Goal: Answer question/provide support

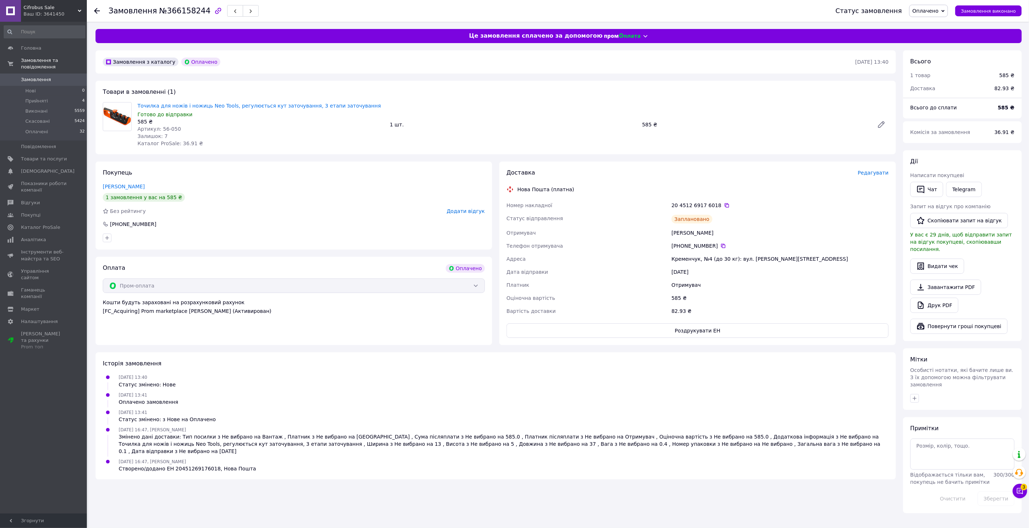
click at [45, 76] on span "Замовлення" at bounding box center [36, 79] width 30 height 7
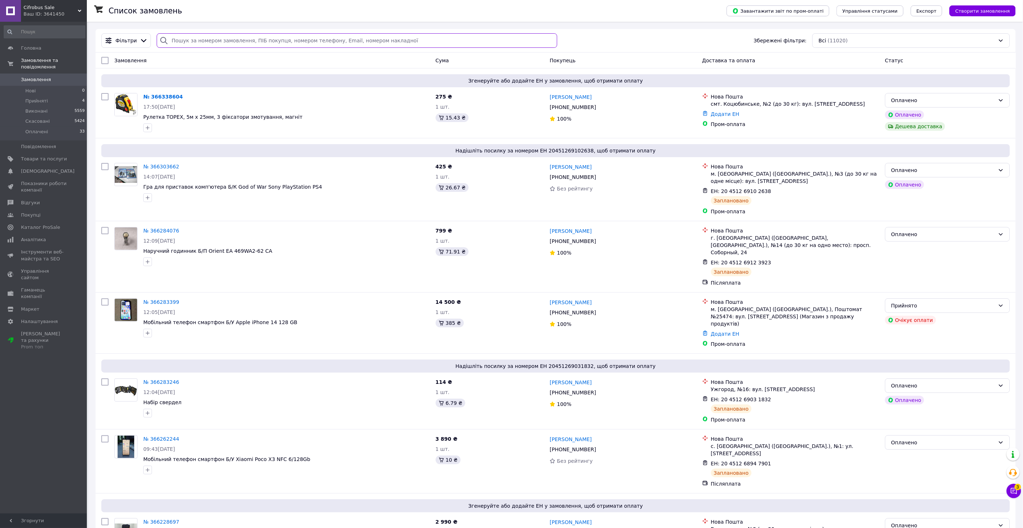
click at [234, 45] on input "search" at bounding box center [357, 40] width 401 height 14
paste input "366338604"
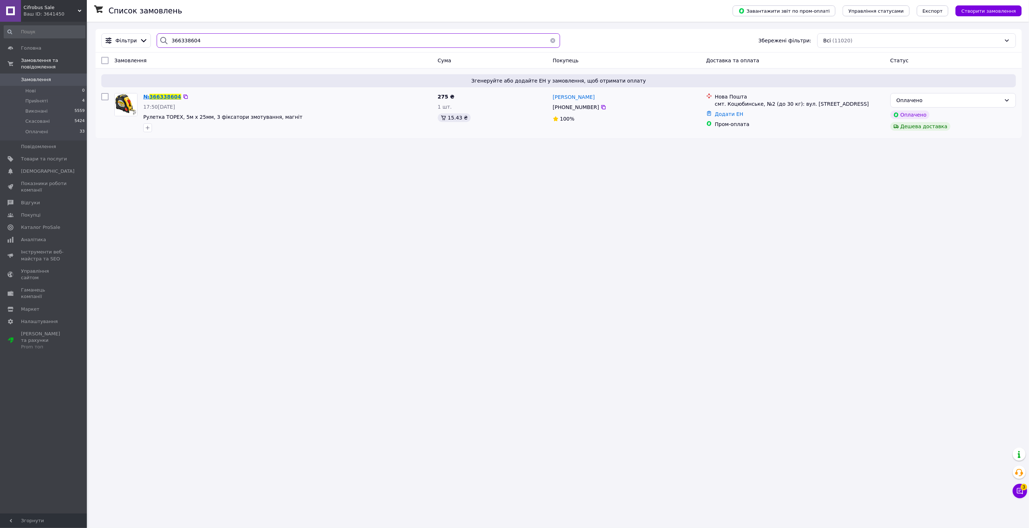
type input "366338604"
click at [168, 96] on span "366338604" at bounding box center [166, 97] width 32 height 6
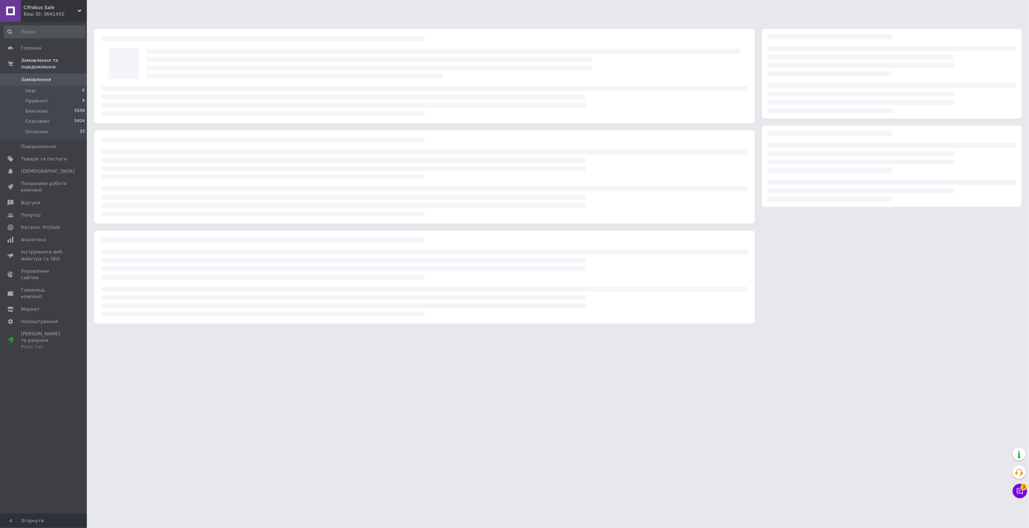
click at [1013, 490] on button "Чат з покупцем 3" at bounding box center [1020, 491] width 14 height 14
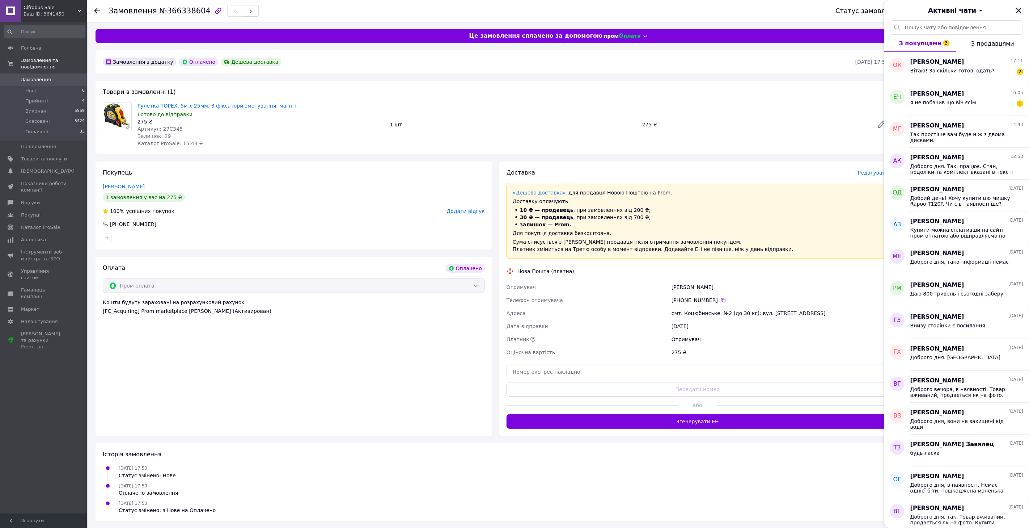
click at [1019, 11] on icon "Закрити" at bounding box center [1019, 10] width 5 height 5
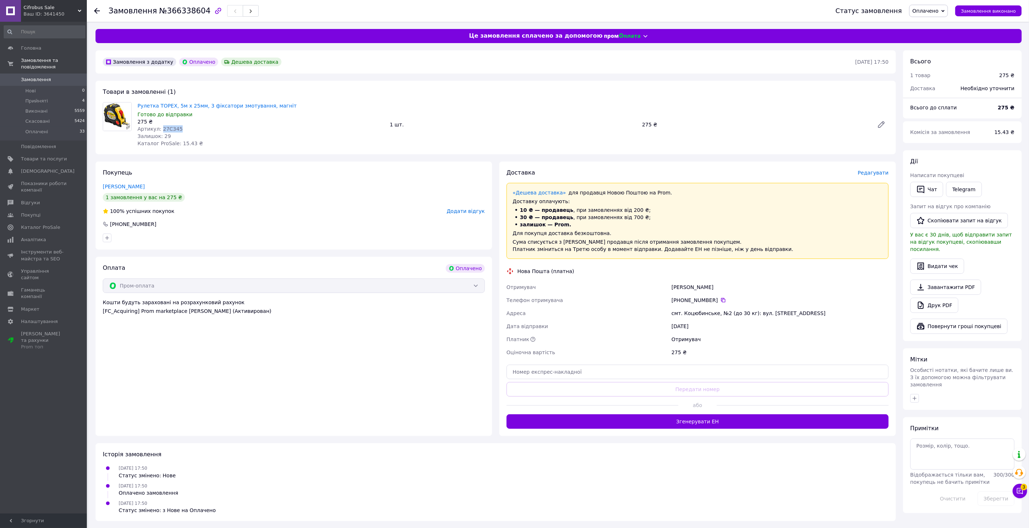
drag, startPoint x: 184, startPoint y: 128, endPoint x: 160, endPoint y: 129, distance: 23.9
click at [160, 129] on div "Артикул: 27C345" at bounding box center [261, 128] width 247 height 7
copy span "27C345"
click at [884, 174] on span "Редагувати" at bounding box center [873, 173] width 31 height 6
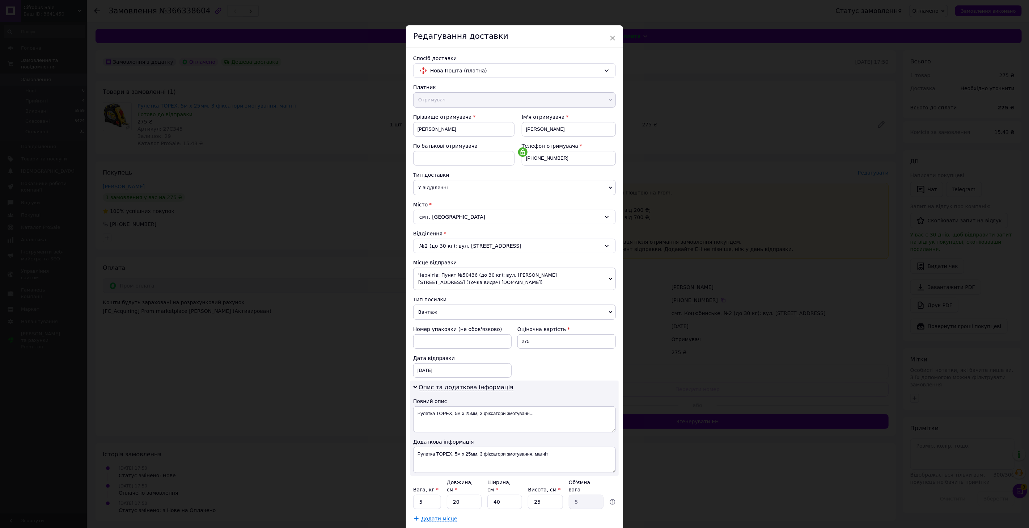
click at [460, 274] on span "Чернігів: Пункт №50436 (до 30 кг): вул. [PERSON_NAME][STREET_ADDRESS] (Точка ви…" at bounding box center [514, 279] width 203 height 22
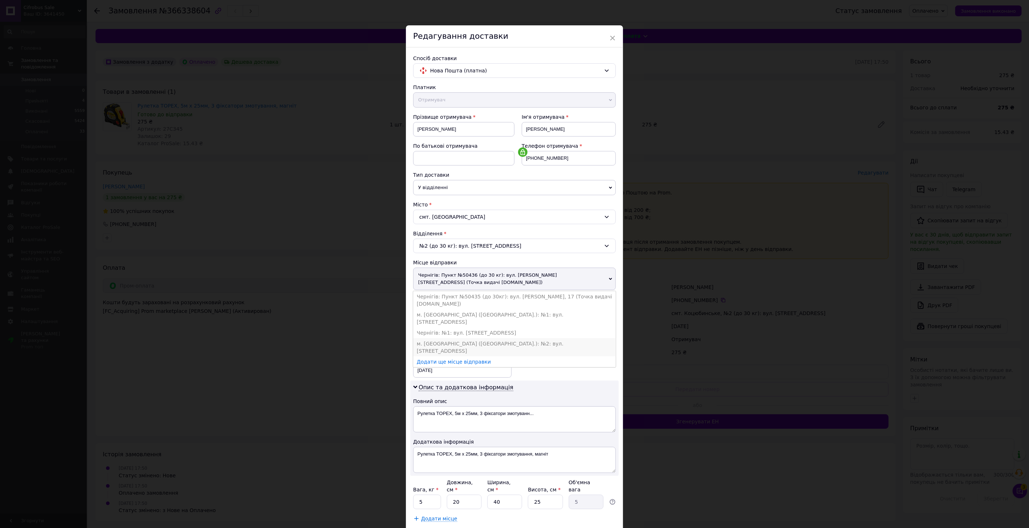
click at [478, 338] on li "м. [GEOGRAPHIC_DATA] ([GEOGRAPHIC_DATA].): №2: вул. [STREET_ADDRESS]" at bounding box center [514, 347] width 203 height 18
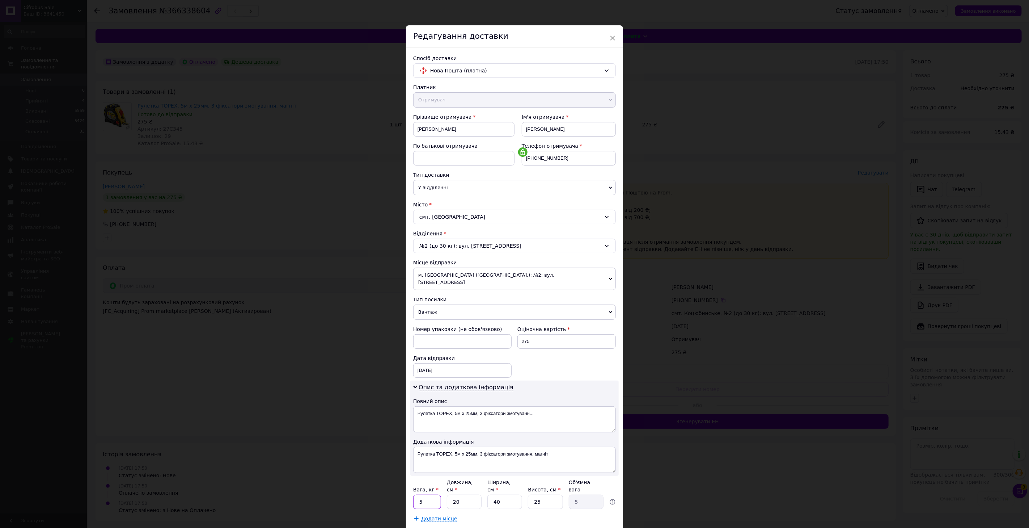
click at [429, 494] on input "5" at bounding box center [427, 501] width 28 height 14
click at [429, 494] on input "0.4" at bounding box center [427, 501] width 28 height 14
type input "0.3"
type input "1"
type input "0.25"
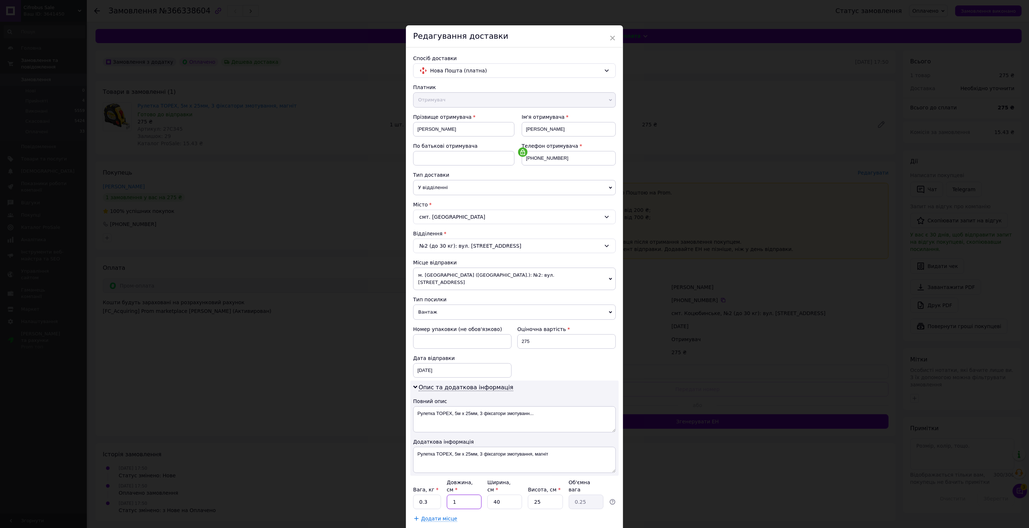
type input "14"
type input "3.5"
type input "14"
type input "1"
type input "0.1"
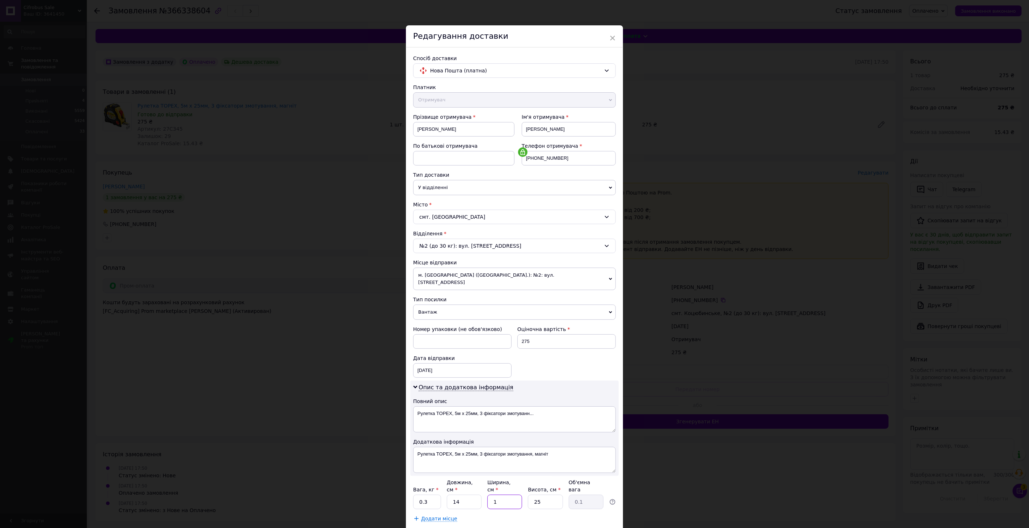
type input "12"
type input "1.05"
type input "12"
type input "5"
type input "0.21"
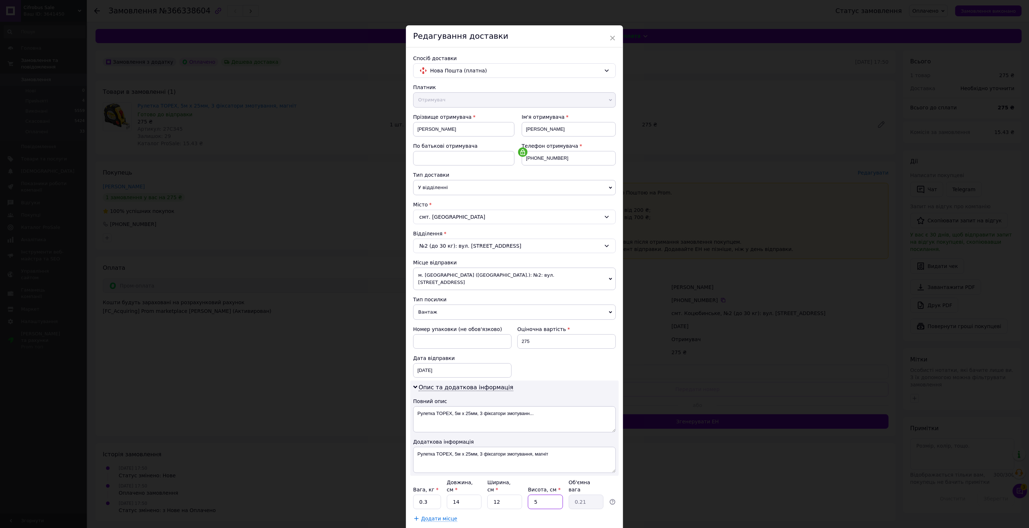
type input "5"
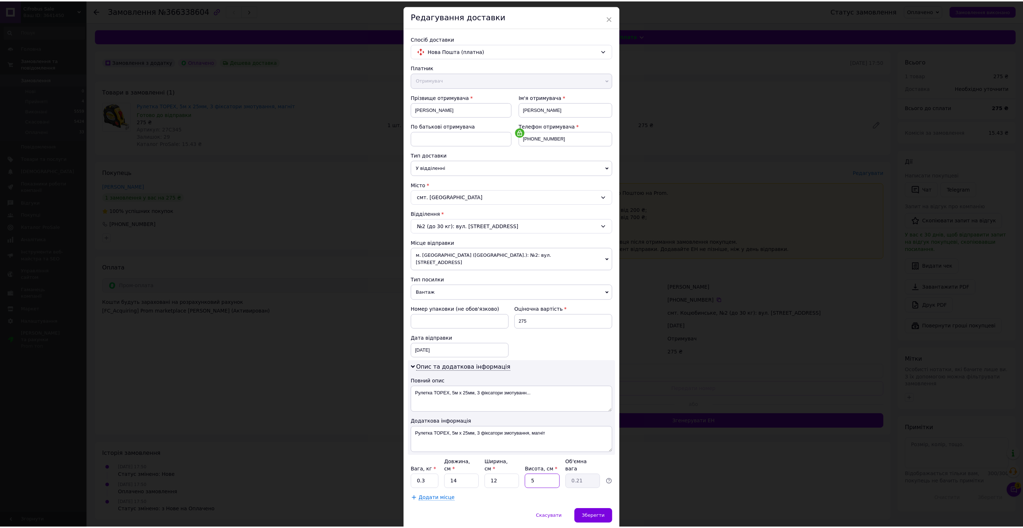
scroll to position [34, 0]
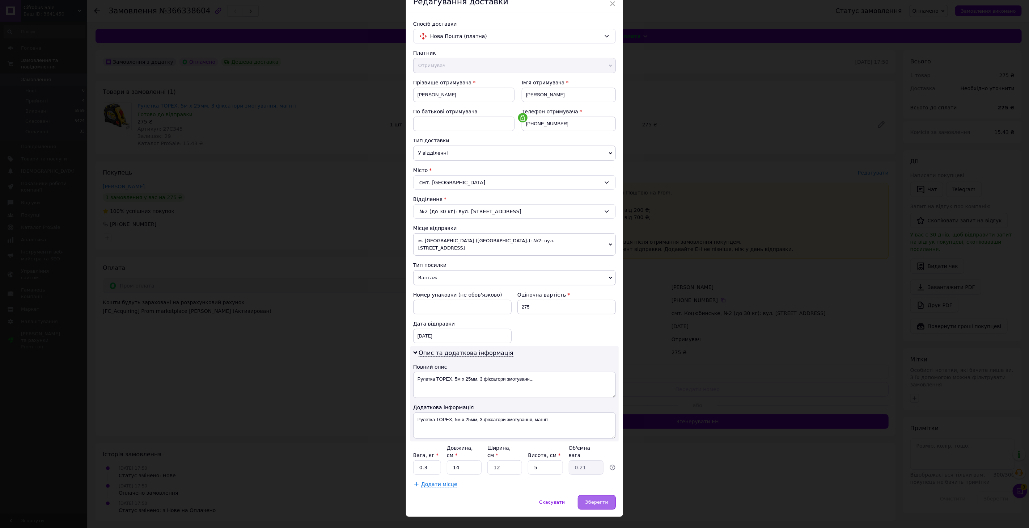
click at [593, 499] on span "Зберегти" at bounding box center [597, 501] width 23 height 5
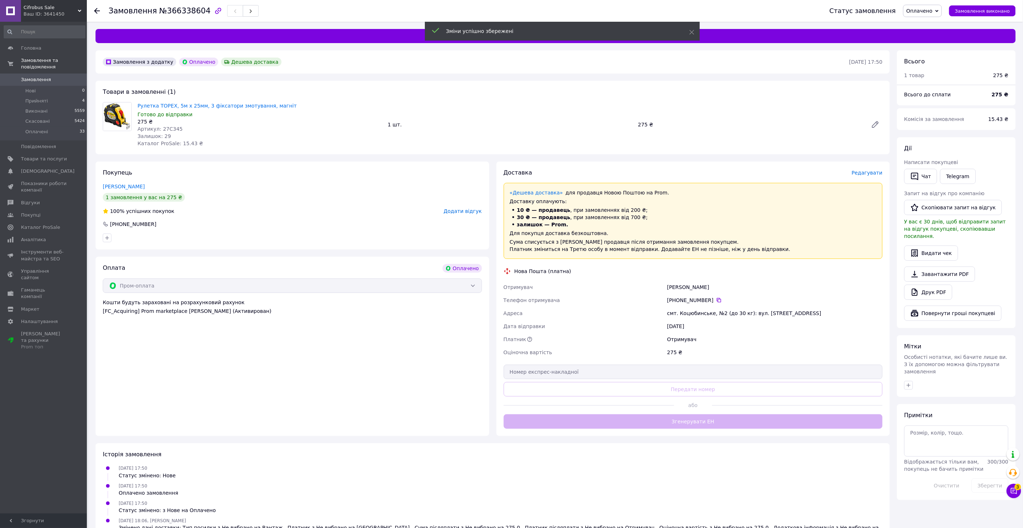
click at [683, 425] on div "Доставка Редагувати «Дешева доставка»   для продавця [GEOGRAPHIC_DATA] на Prom.…" at bounding box center [693, 299] width 379 height 260
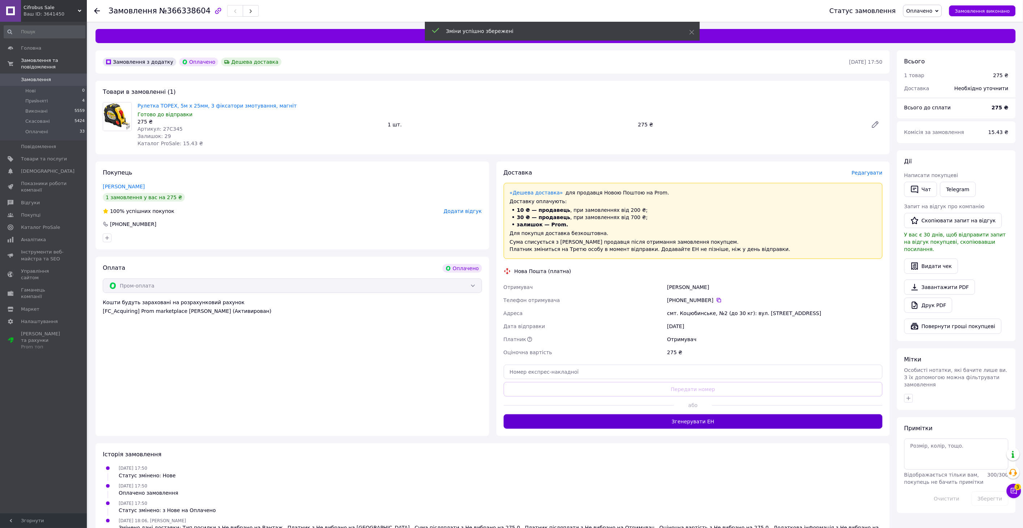
click at [678, 419] on button "Згенерувати ЕН" at bounding box center [693, 421] width 379 height 14
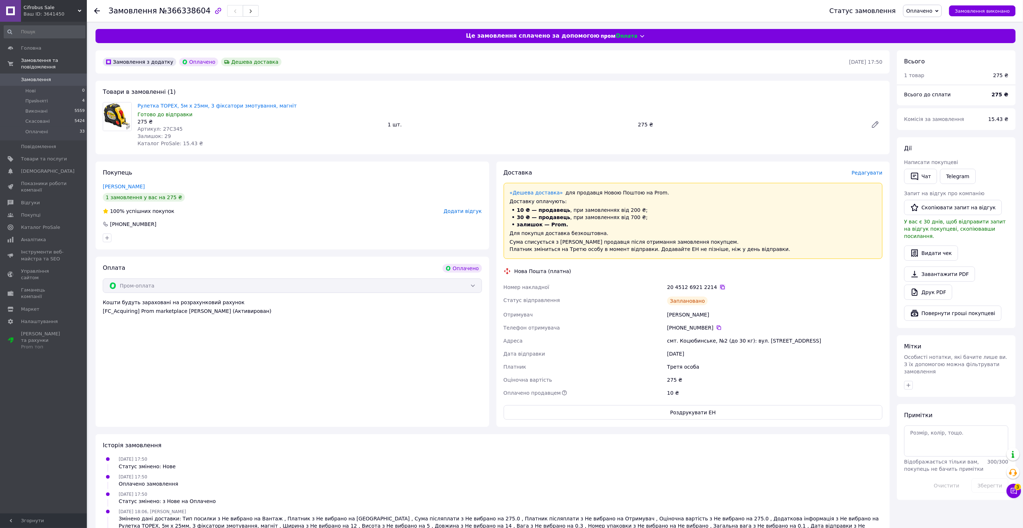
click at [720, 287] on icon at bounding box center [723, 287] width 6 height 6
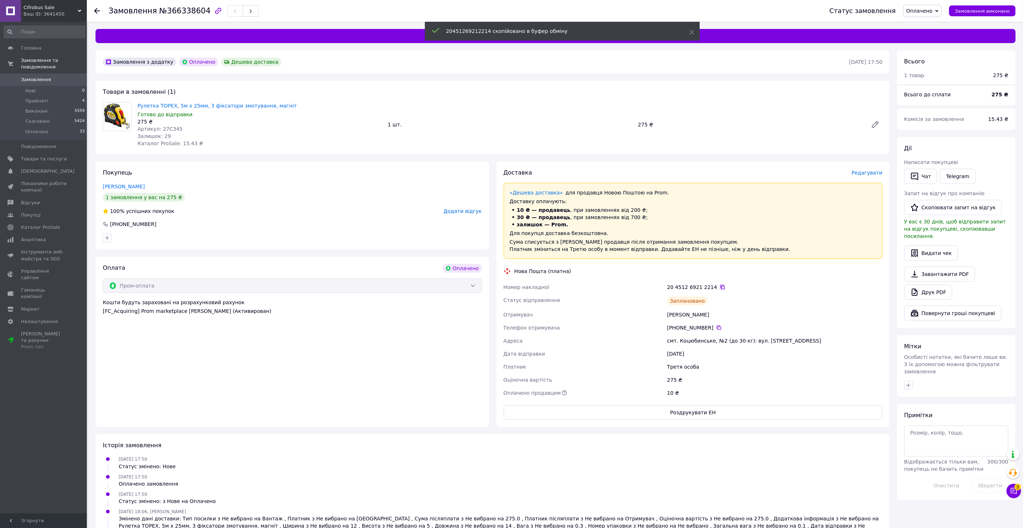
click at [720, 287] on icon at bounding box center [723, 287] width 6 height 6
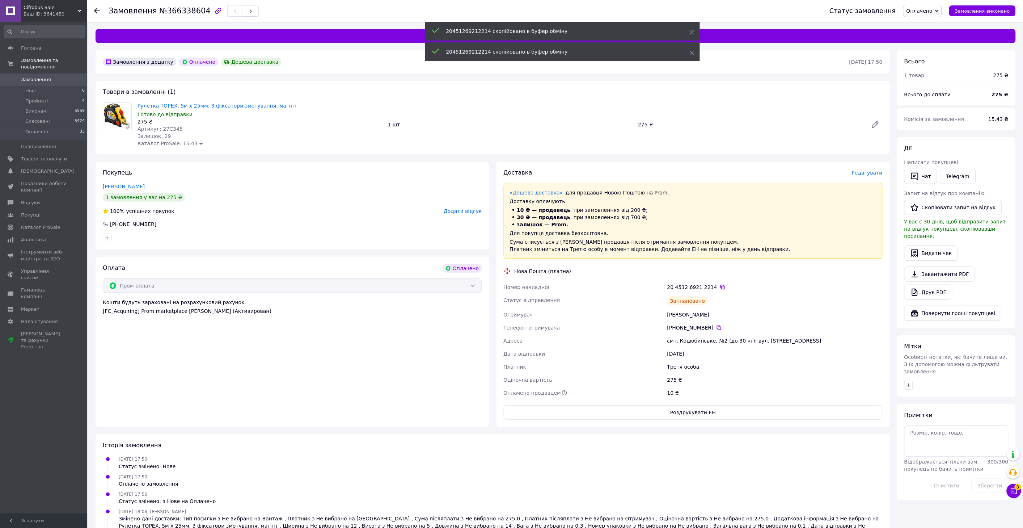
click at [720, 287] on icon at bounding box center [723, 287] width 6 height 6
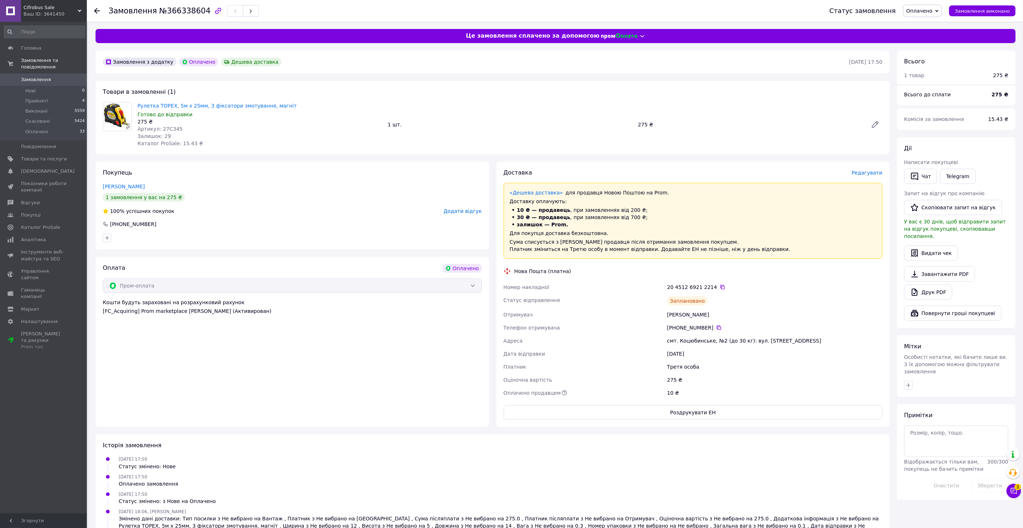
click at [57, 76] on span "Замовлення" at bounding box center [44, 79] width 46 height 7
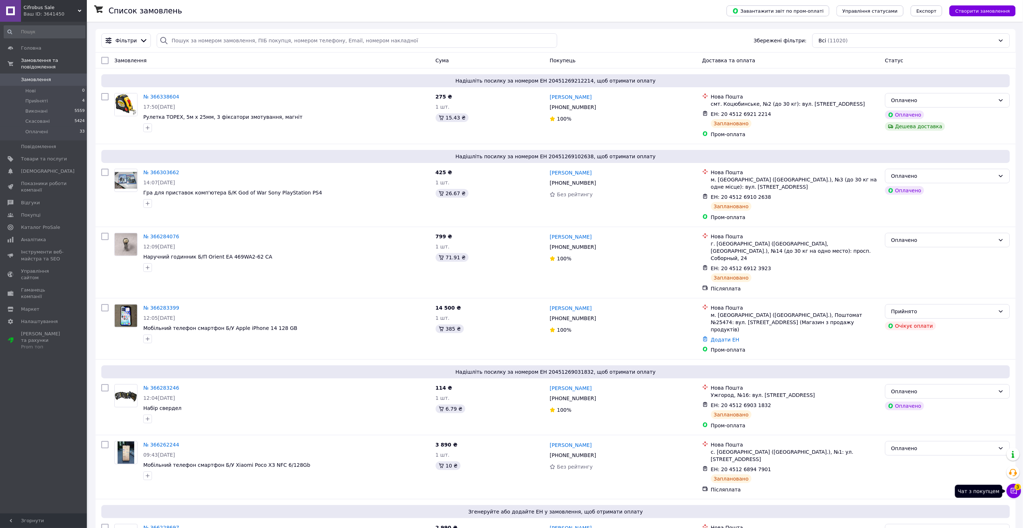
click at [1012, 494] on icon at bounding box center [1014, 490] width 7 height 7
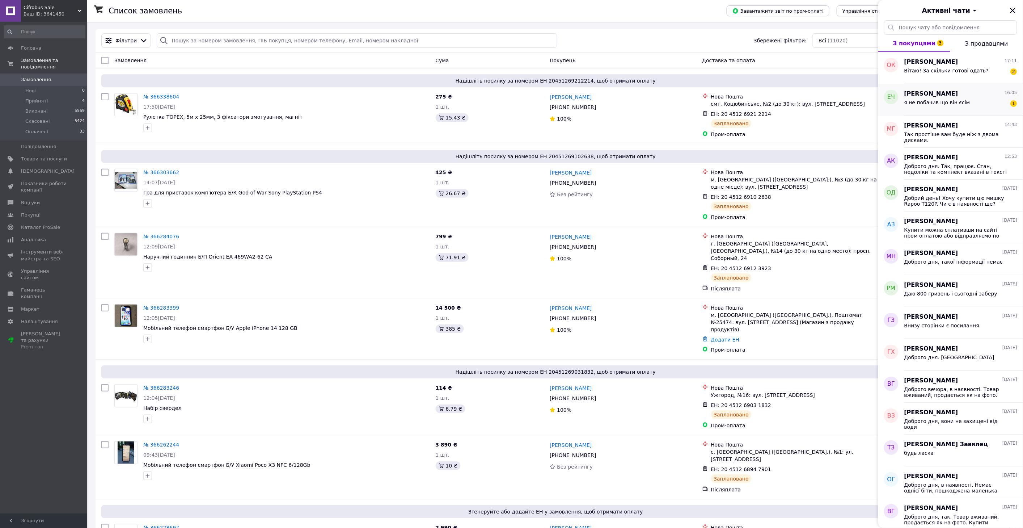
click at [939, 102] on span "я не побачив що він єсім" at bounding box center [938, 103] width 66 height 6
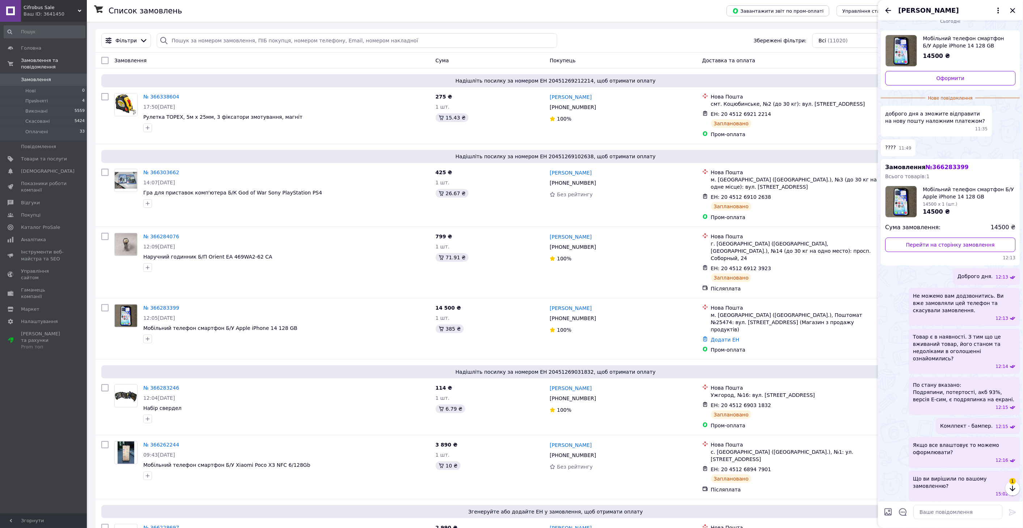
scroll to position [16, 0]
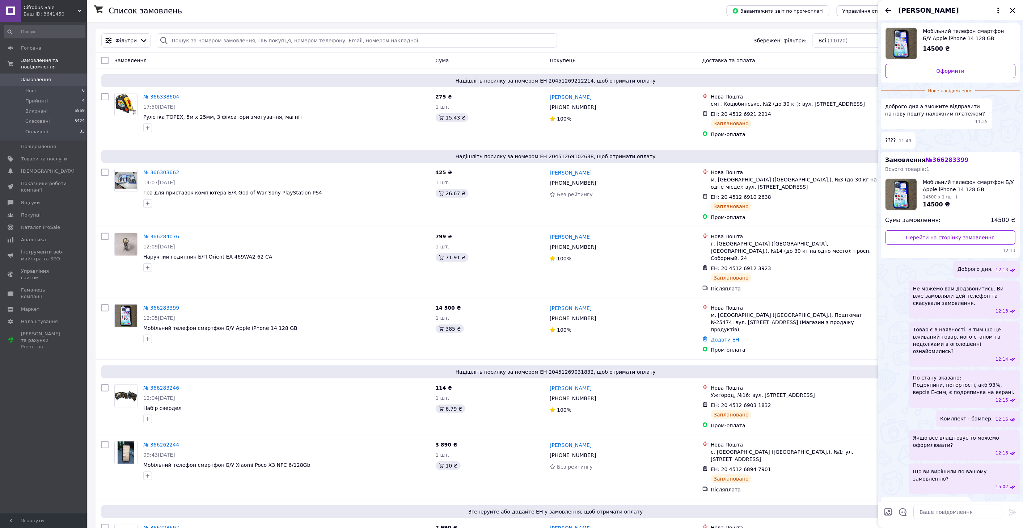
click at [904, 399] on div "По стану вказано: Подряпини, потертості, акб 93%, версія Е-сим, є подряпинка на…" at bounding box center [950, 389] width 139 height 38
click at [942, 510] on textarea at bounding box center [958, 512] width 89 height 14
drag, startPoint x: 297, startPoint y: 320, endPoint x: 225, endPoint y: 324, distance: 71.8
click at [225, 324] on span "Мобільний телефон смартфон Б/У Apple iPhone 14 128 GB" at bounding box center [286, 327] width 287 height 7
copy span "Apple iPhone 14 128 GB"
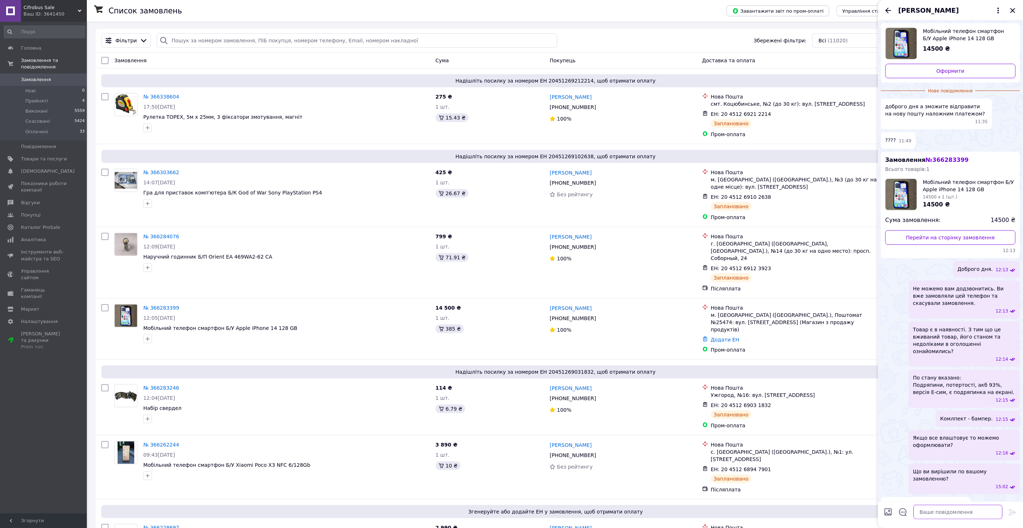
click at [935, 509] on textarea at bounding box center [958, 512] width 89 height 14
drag, startPoint x: 1007, startPoint y: 378, endPoint x: 922, endPoint y: 385, distance: 84.6
click at [922, 385] on span "По стану вказано: Подряпини, потертості, акб 93%, версія Е-сим, є подряпинка на…" at bounding box center [965, 385] width 102 height 22
copy span "Е-сим"
click at [940, 511] on textarea "Не" at bounding box center [952, 512] width 104 height 14
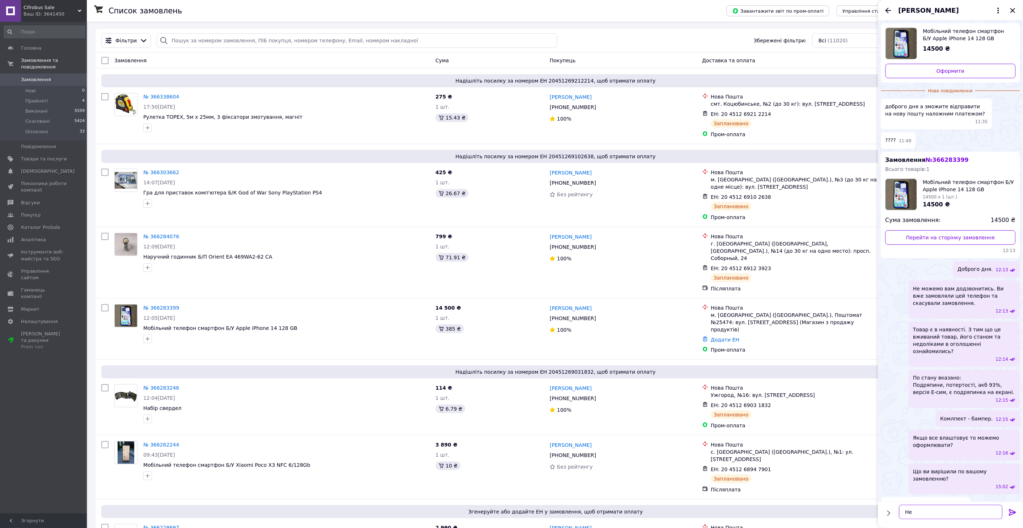
paste textarea "Е-сим"
type textarea "Не Е-сим версія є за 16900 грн."
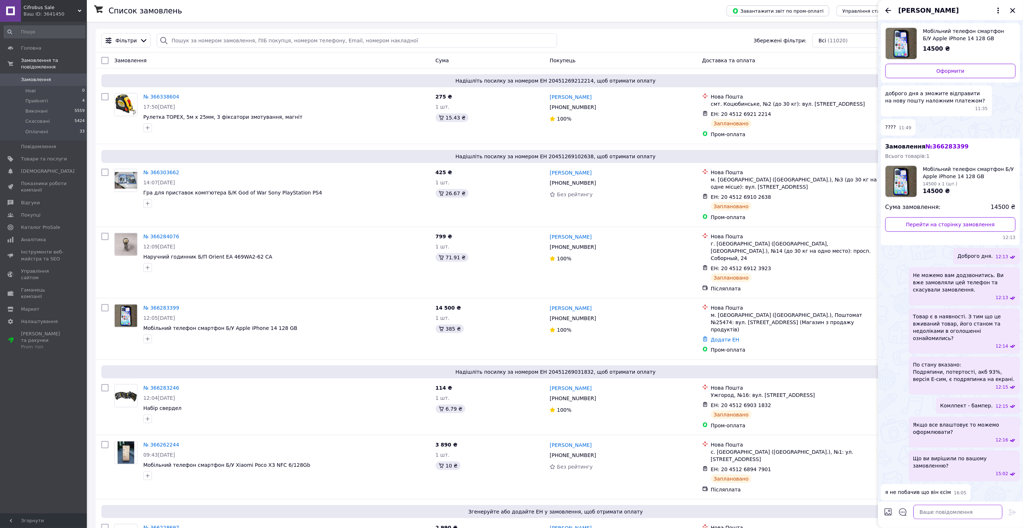
scroll to position [22, 0]
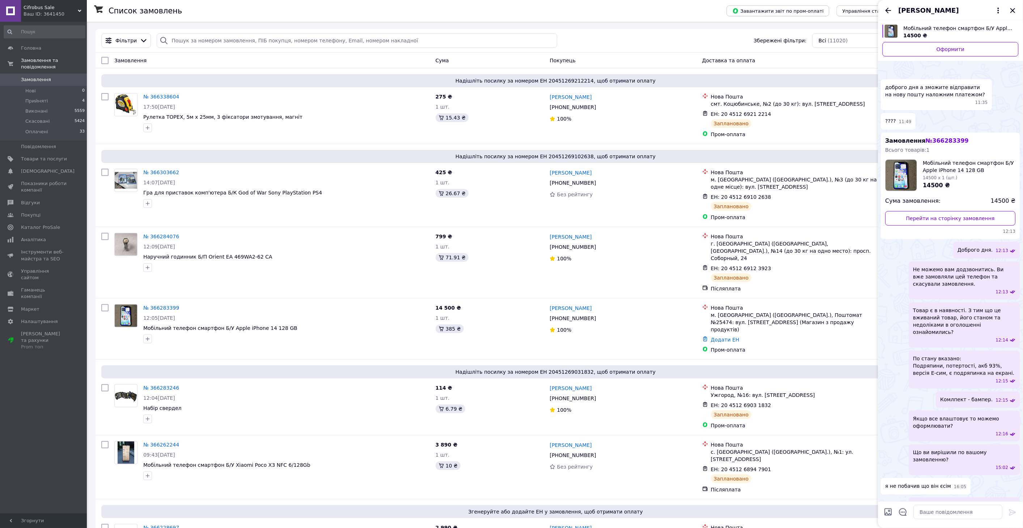
click at [888, 5] on div "[PERSON_NAME]" at bounding box center [951, 10] width 145 height 20
click at [889, 8] on icon "Назад" at bounding box center [889, 10] width 6 height 5
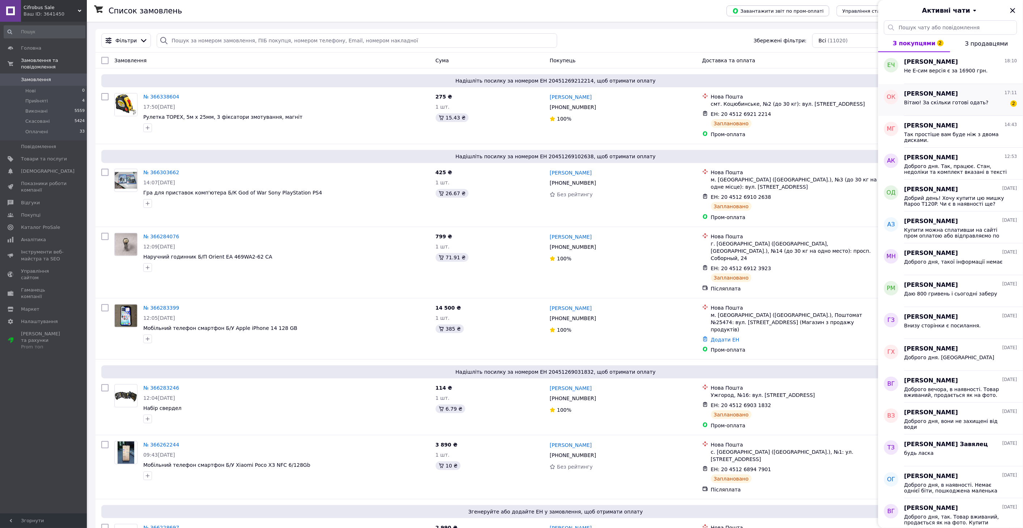
click at [931, 92] on span "[PERSON_NAME]" at bounding box center [932, 94] width 54 height 8
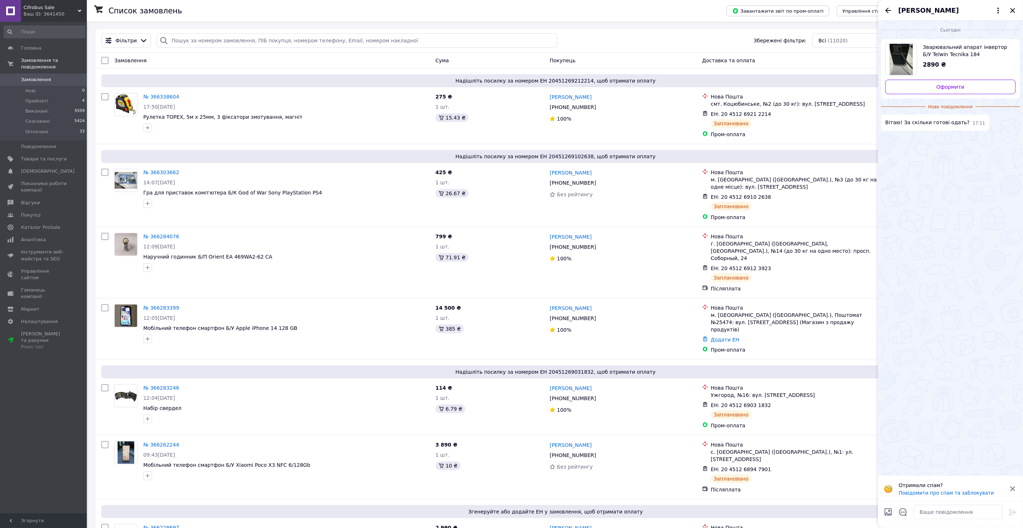
click at [935, 172] on div "Сьогодні Зварювальний апарат інвертор Б/У Telwin Tecnika 184 2890 ₴ Оформити Но…" at bounding box center [951, 247] width 145 height 455
click at [938, 512] on textarea at bounding box center [958, 512] width 89 height 14
type textarea "Доброго дня. Уточню."
click at [883, 11] on div "[PERSON_NAME]" at bounding box center [951, 10] width 145 height 20
click at [886, 12] on icon "Назад" at bounding box center [888, 10] width 9 height 9
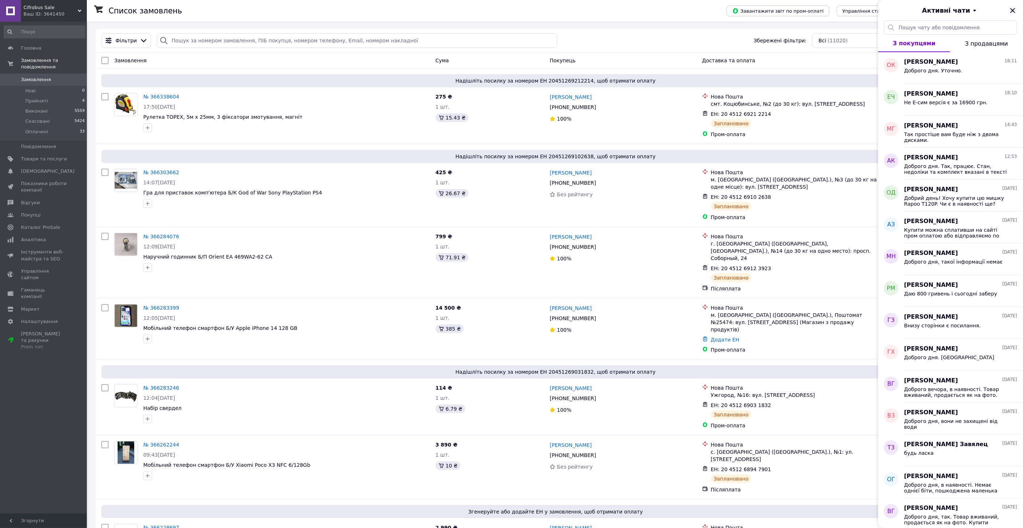
click at [1014, 13] on icon "Закрити" at bounding box center [1013, 10] width 9 height 9
